Goal: Understand process/instructions

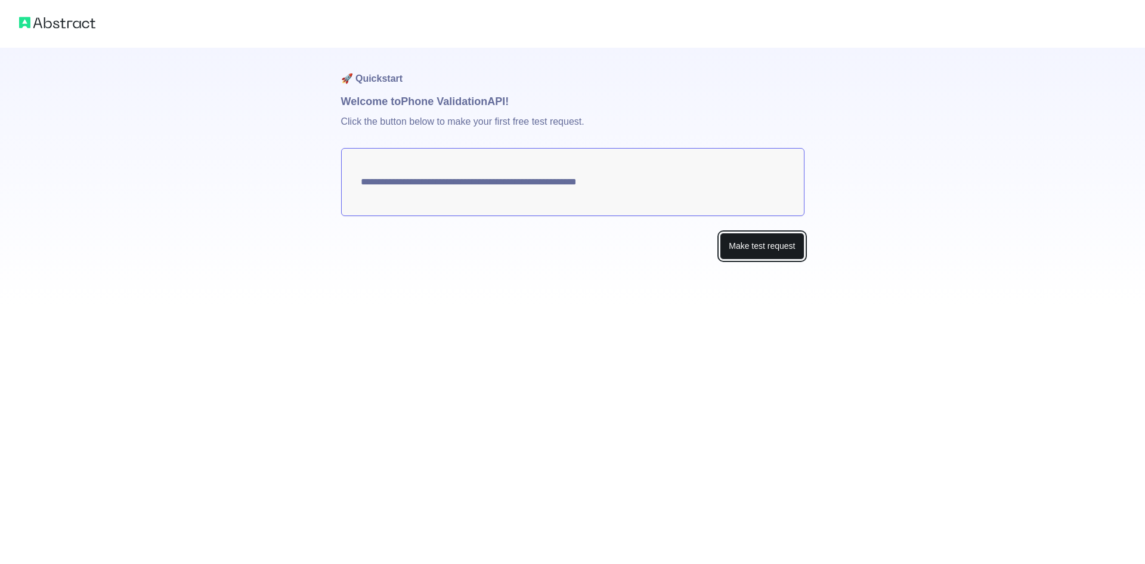
click at [747, 250] on button "Make test request" at bounding box center [762, 246] width 84 height 27
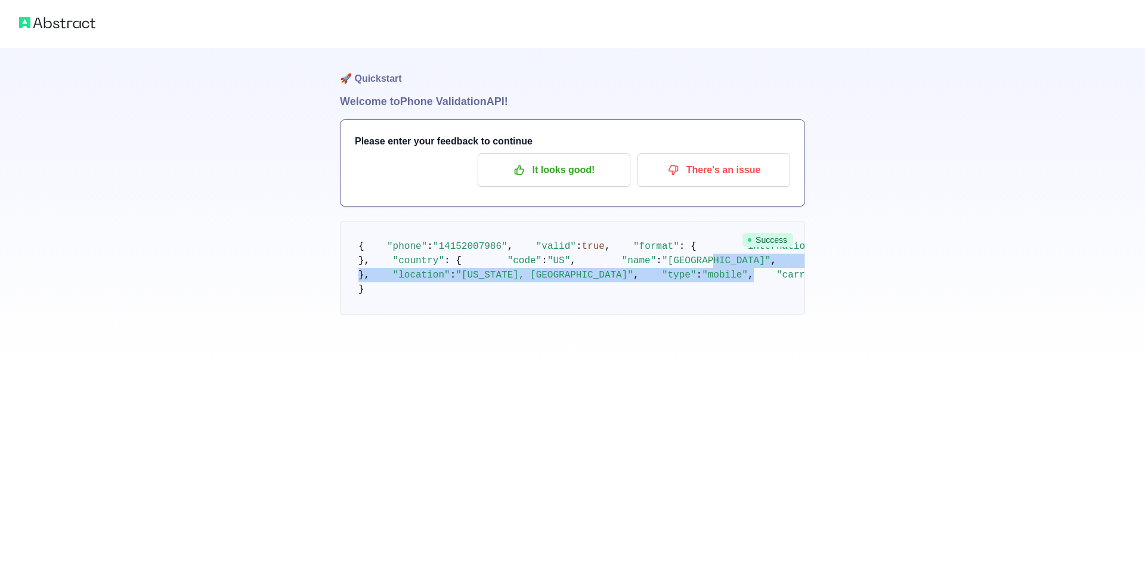
drag, startPoint x: 552, startPoint y: 438, endPoint x: 487, endPoint y: 376, distance: 89.4
click at [487, 315] on pre "{ "phone" : "[PHONE_NUMBER]" , "valid" : true , "format" : { "international" : …" at bounding box center [572, 268] width 465 height 94
click at [478, 315] on pre "{ "phone" : "[PHONE_NUMBER]" , "valid" : true , "format" : { "international" : …" at bounding box center [572, 268] width 465 height 94
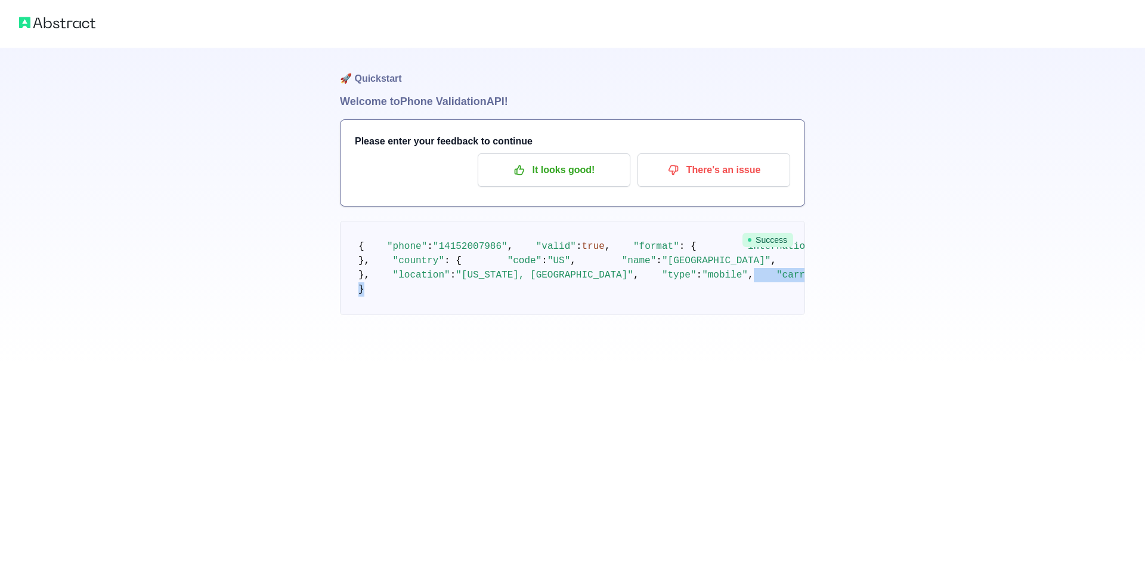
drag, startPoint x: 531, startPoint y: 459, endPoint x: 512, endPoint y: 425, distance: 39.3
click at [512, 315] on pre "{ "phone" : "[PHONE_NUMBER]" , "valid" : true , "format" : { "international" : …" at bounding box center [572, 268] width 465 height 94
click at [834, 280] on span ""T-mobile USA Inc."" at bounding box center [888, 275] width 109 height 11
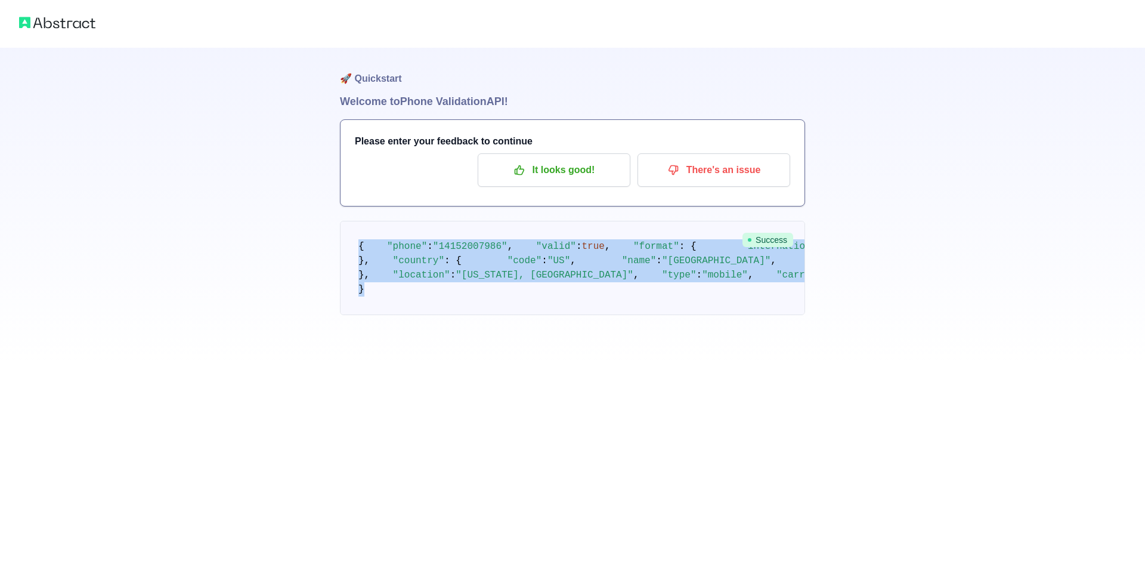
drag, startPoint x: 533, startPoint y: 467, endPoint x: 360, endPoint y: 226, distance: 296.6
click at [360, 226] on pre "{ "phone" : "[PHONE_NUMBER]" , "valid" : true , "format" : { "international" : …" at bounding box center [572, 268] width 465 height 94
copy code "{ "phone" : "[PHONE_NUMBER]" , "valid" : true , "format" : { "international" : …"
click at [548, 315] on pre "{ "phone" : "[PHONE_NUMBER]" , "valid" : true , "format" : { "international" : …" at bounding box center [572, 268] width 465 height 94
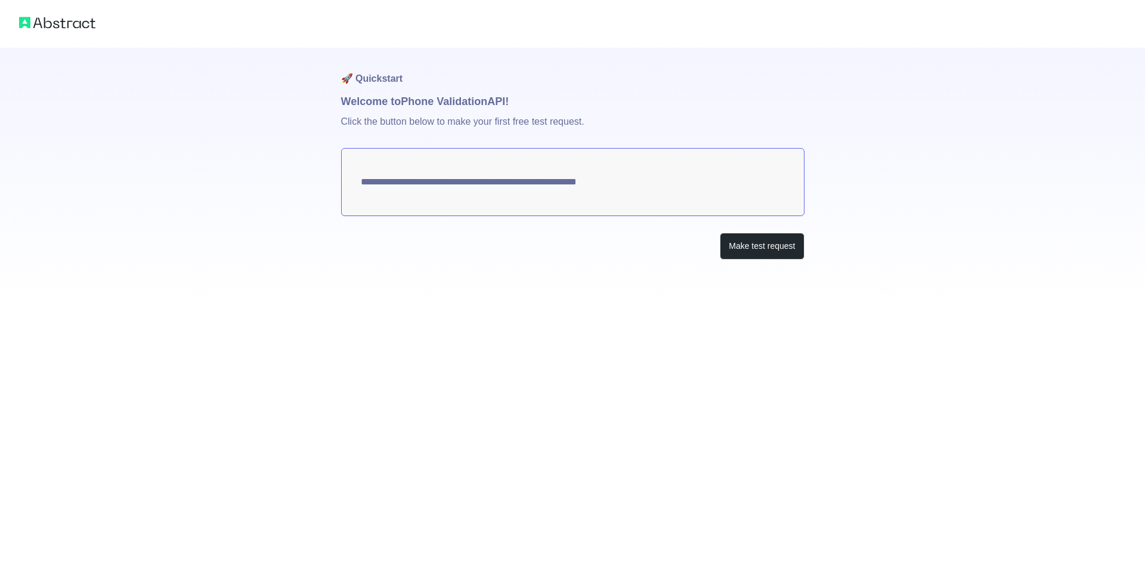
drag, startPoint x: 685, startPoint y: 177, endPoint x: 508, endPoint y: 189, distance: 177.5
click at [508, 189] on textarea "**********" at bounding box center [572, 182] width 463 height 68
